Goal: Information Seeking & Learning: Learn about a topic

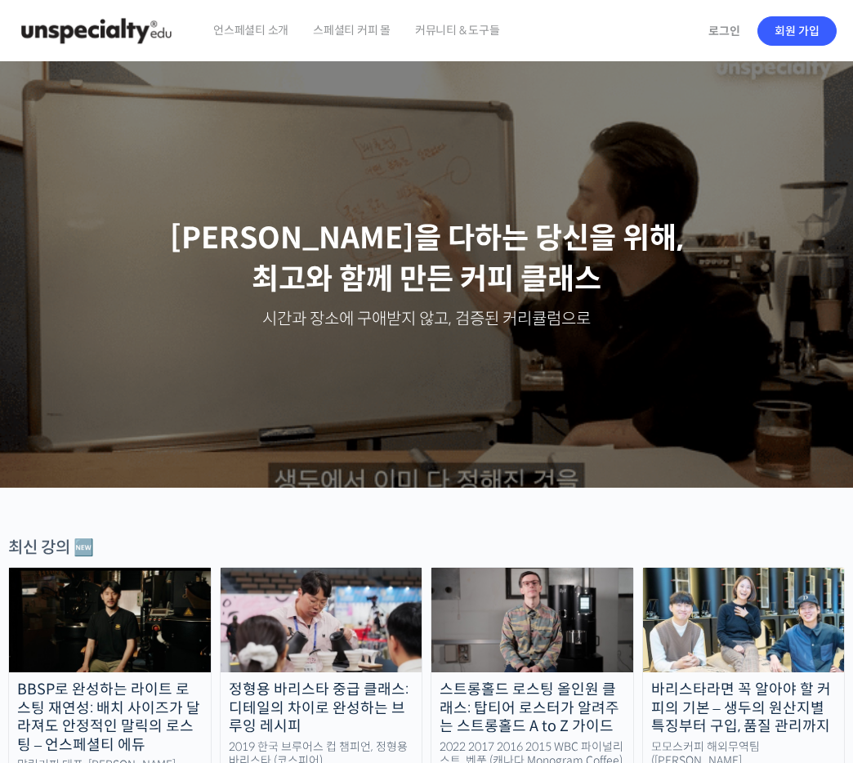
click at [464, 28] on span "커뮤니티 & 도구들" at bounding box center [457, 30] width 85 height 62
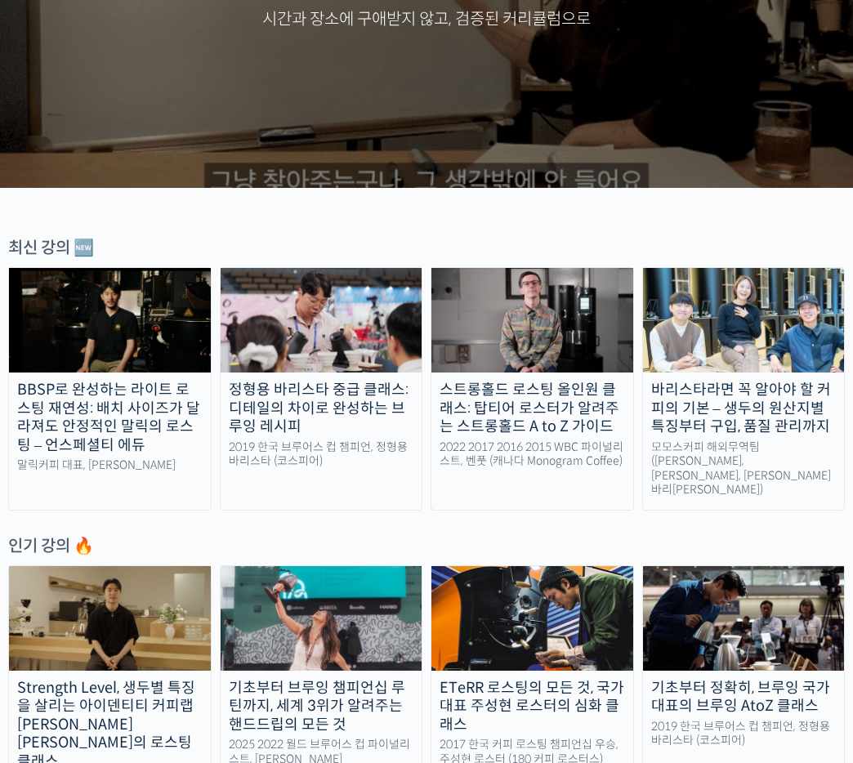
scroll to position [409, 0]
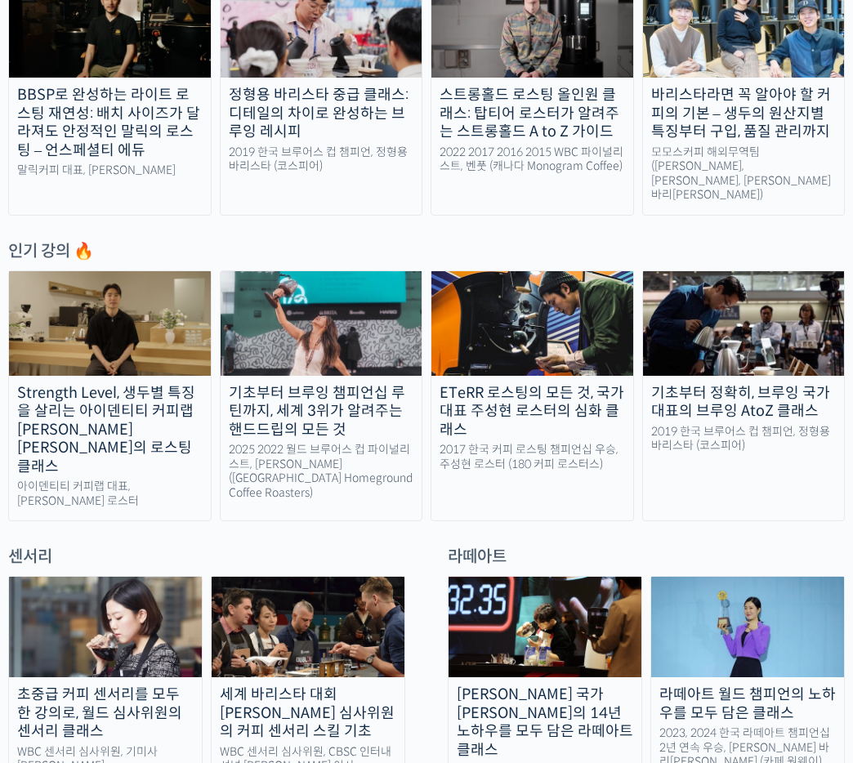
scroll to position [654, 0]
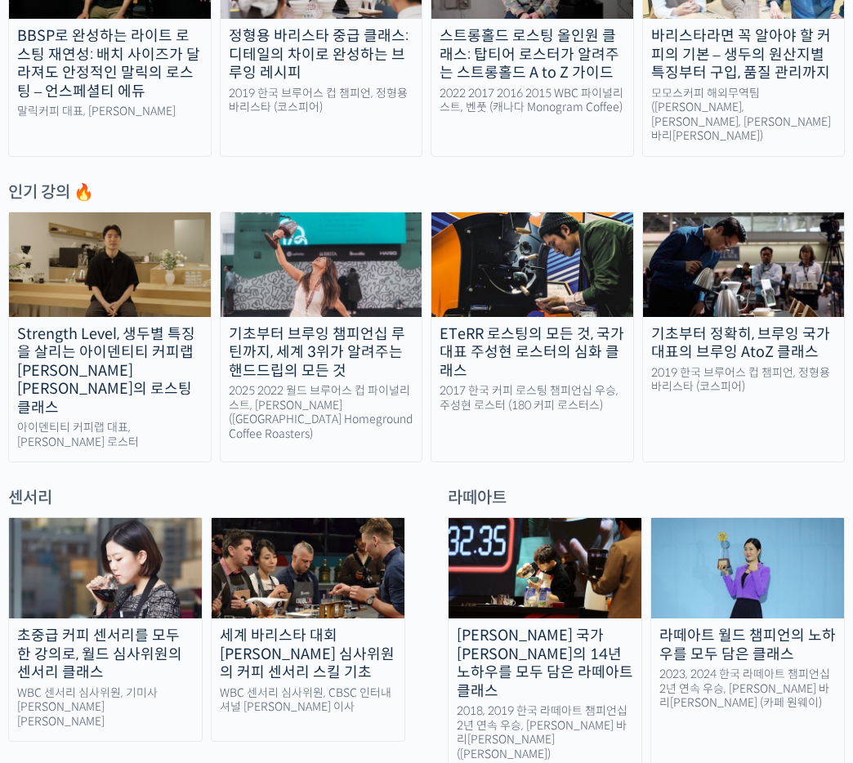
click at [124, 352] on div "Strength Level, 생두별 특징을 살리는 아이덴티티 커피랩 [PERSON_NAME] [PERSON_NAME]의 로스팅 클래스" at bounding box center [110, 371] width 202 height 92
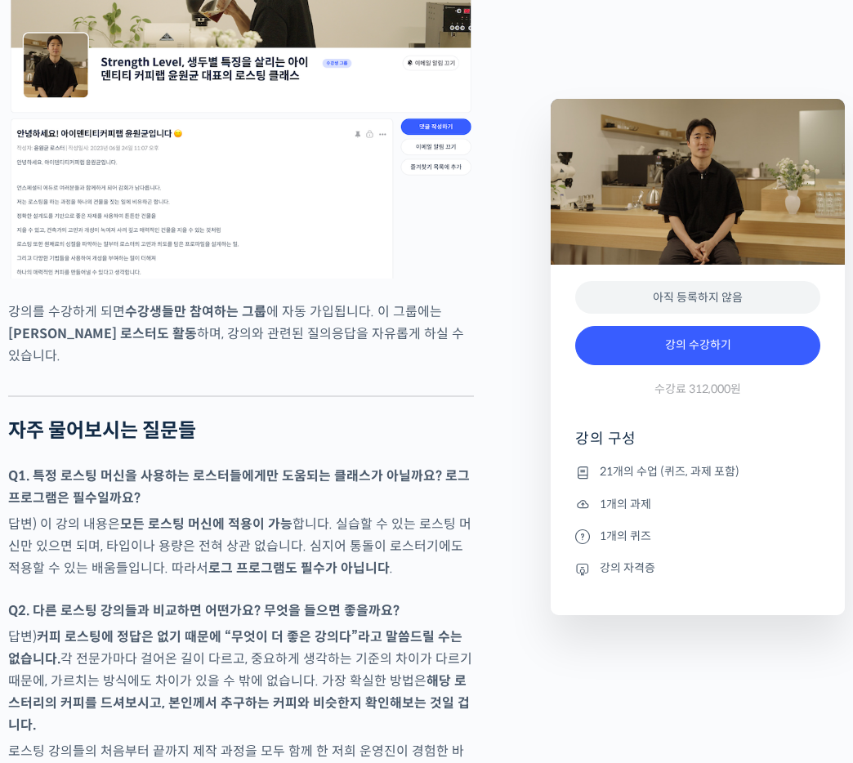
scroll to position [6864, 0]
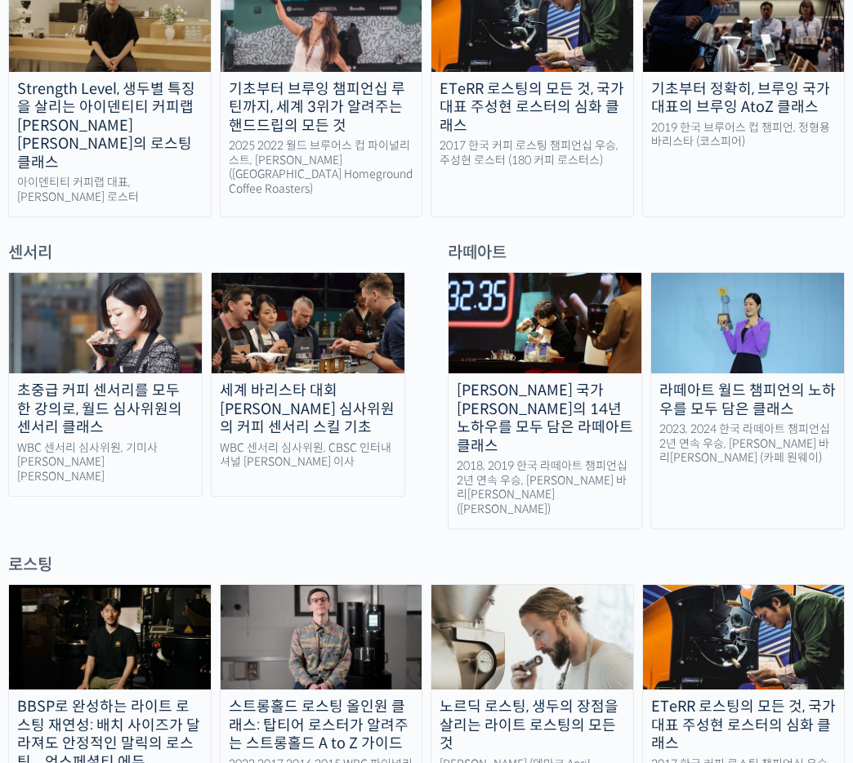
scroll to position [1144, 0]
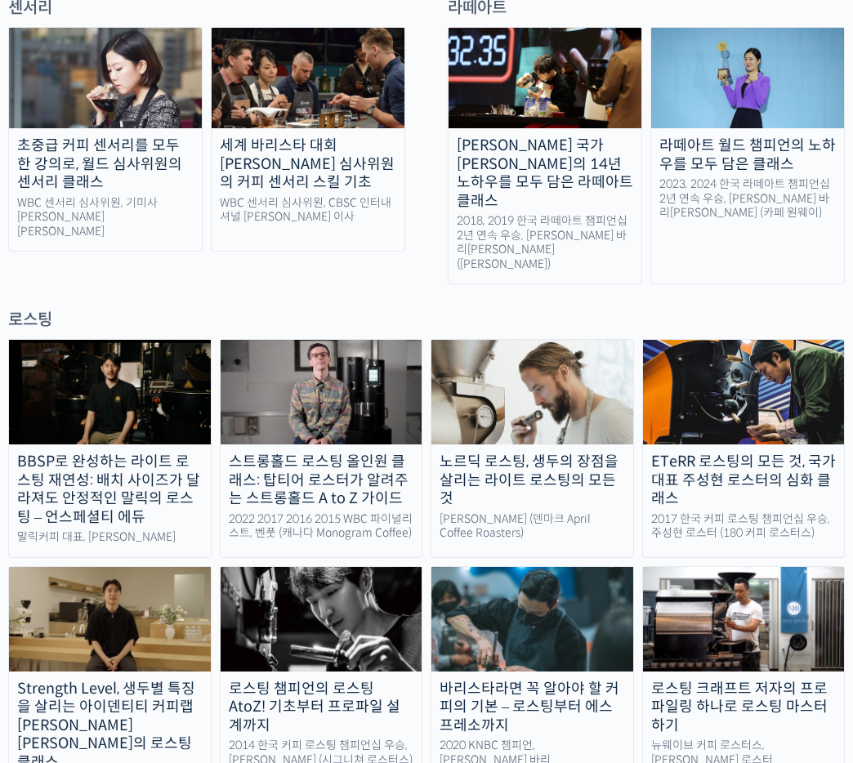
click at [755, 453] on div "ETeRR 로스팅의 모든 것, 국가대표 주성현 로스터의 심화 클래스" at bounding box center [744, 481] width 202 height 56
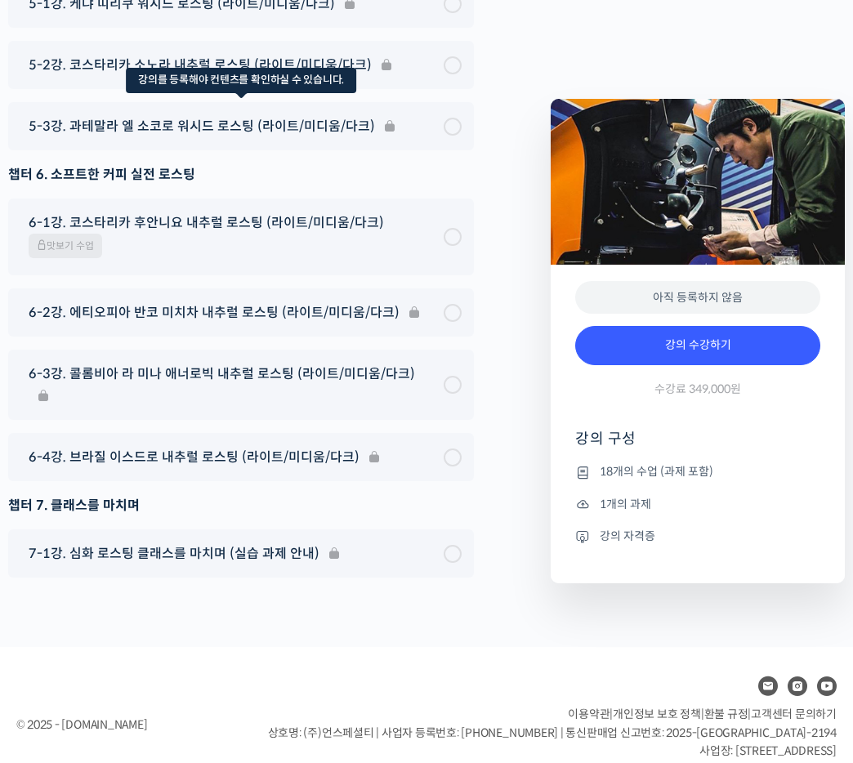
scroll to position [9343, 0]
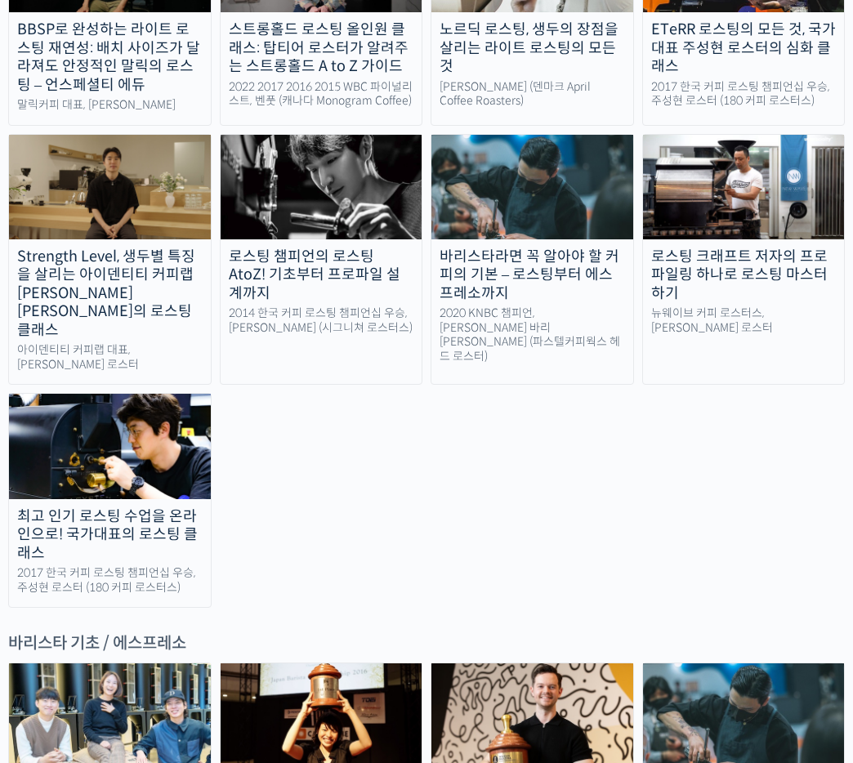
scroll to position [1552, 0]
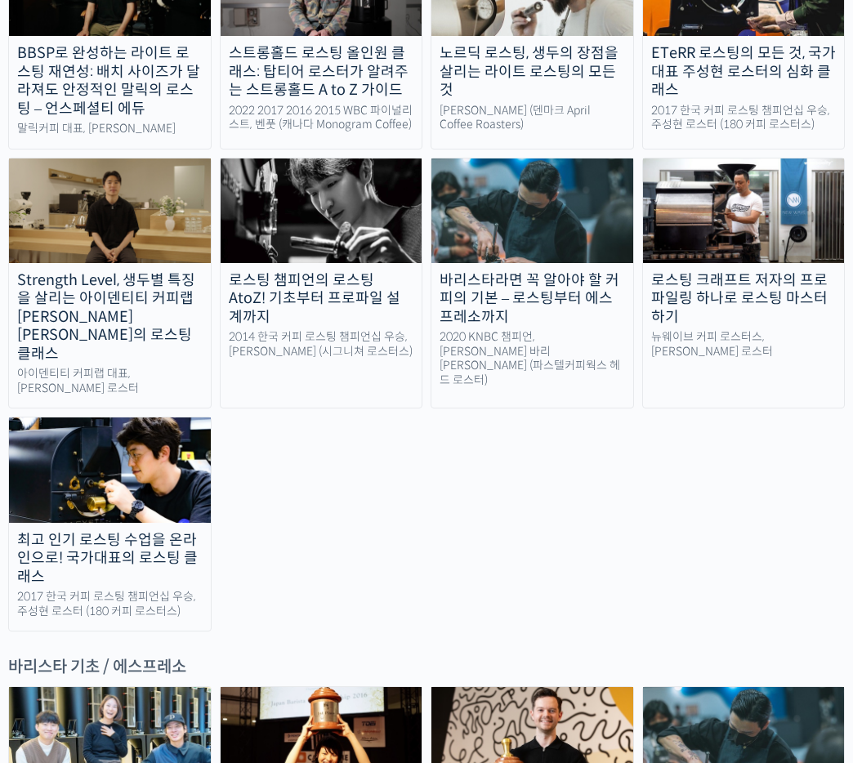
click at [752, 159] on img at bounding box center [744, 211] width 202 height 105
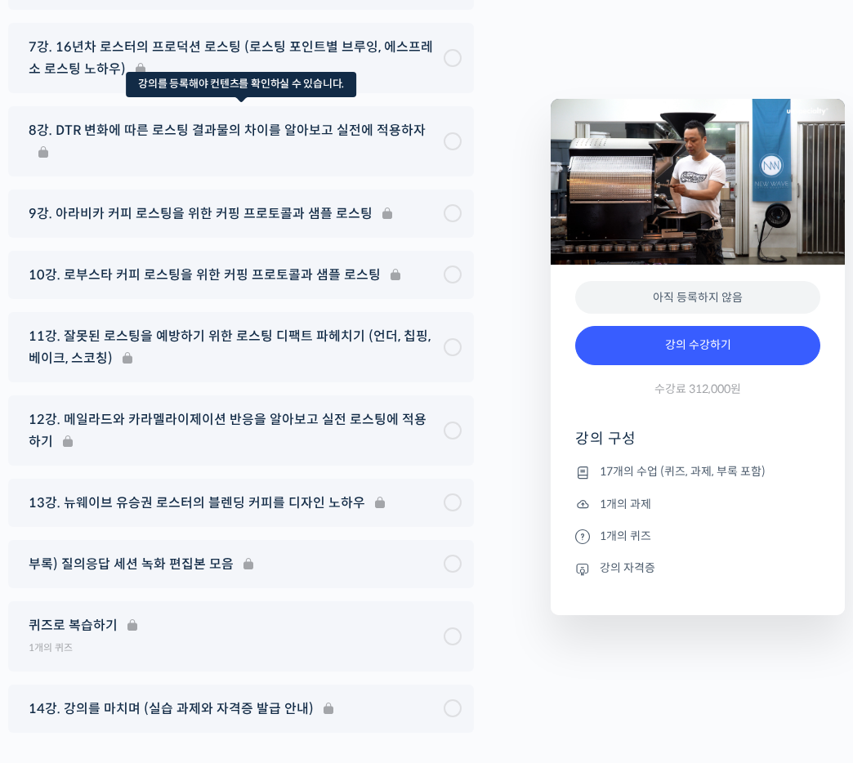
scroll to position [8906, 0]
